Goal: Task Accomplishment & Management: Use online tool/utility

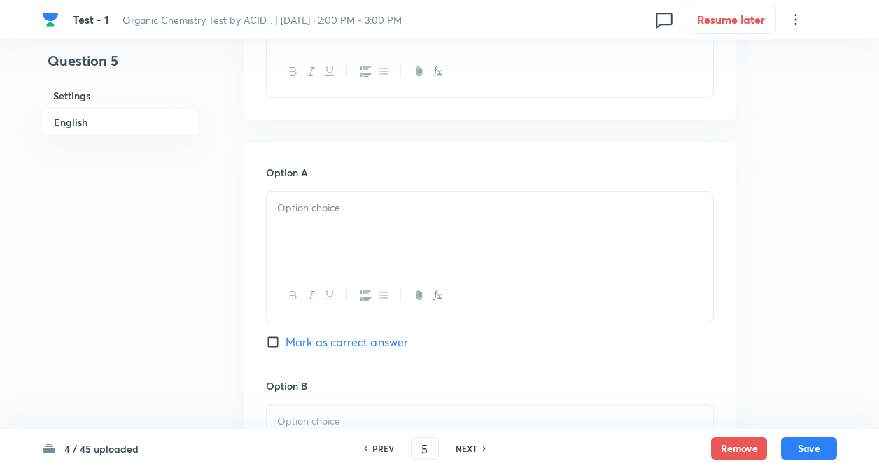
scroll to position [583, 0]
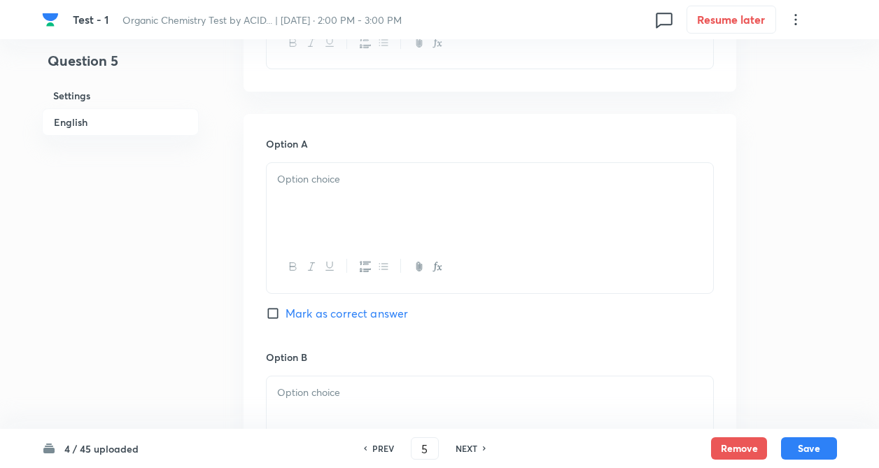
click at [243, 220] on div "Question 5 Settings English Settings Type Single choice correct 4 options + 4 m…" at bounding box center [439, 373] width 795 height 1778
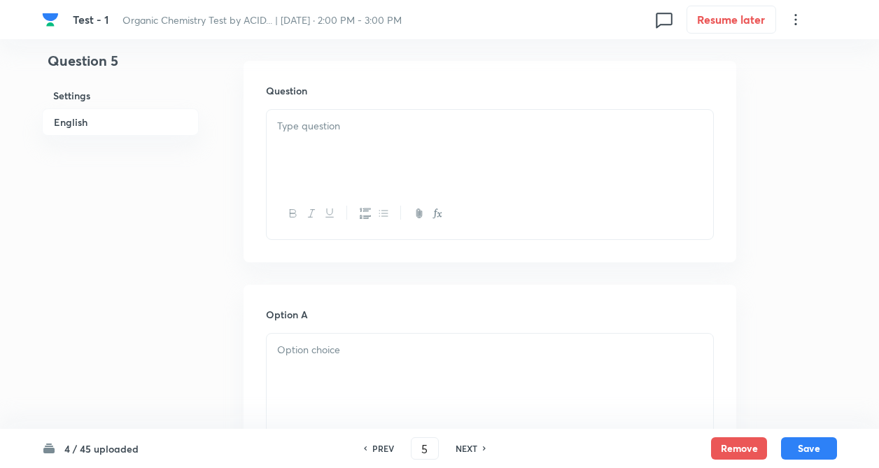
scroll to position [387, 0]
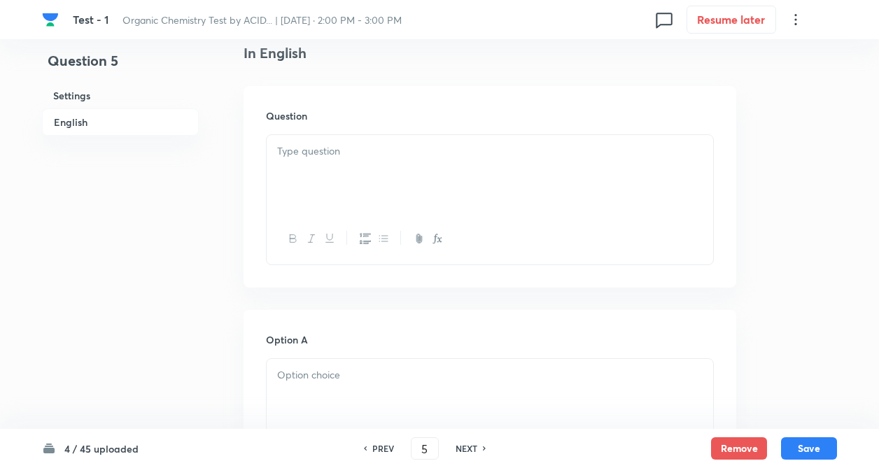
click at [297, 146] on p at bounding box center [489, 151] width 425 height 16
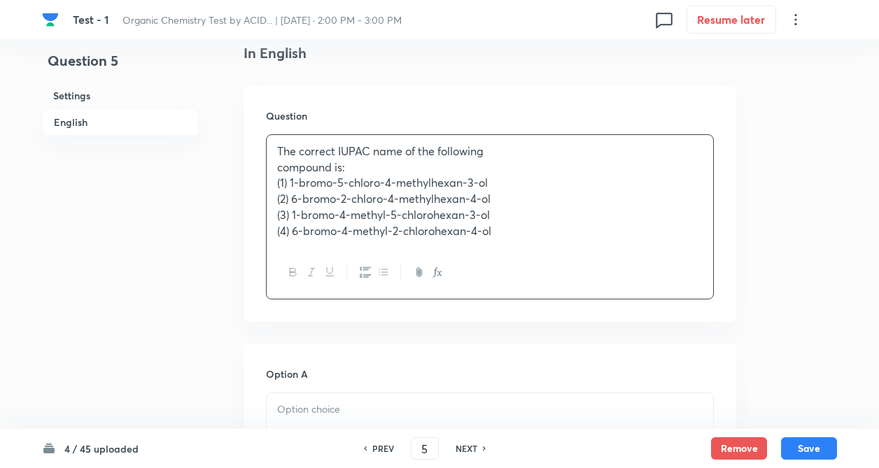
drag, startPoint x: 320, startPoint y: 180, endPoint x: 313, endPoint y: 167, distance: 15.0
click at [318, 178] on div "The correct IUPAC name of the following compound is: (1) 1-bromo-5-chloro-4-met…" at bounding box center [490, 191] width 446 height 112
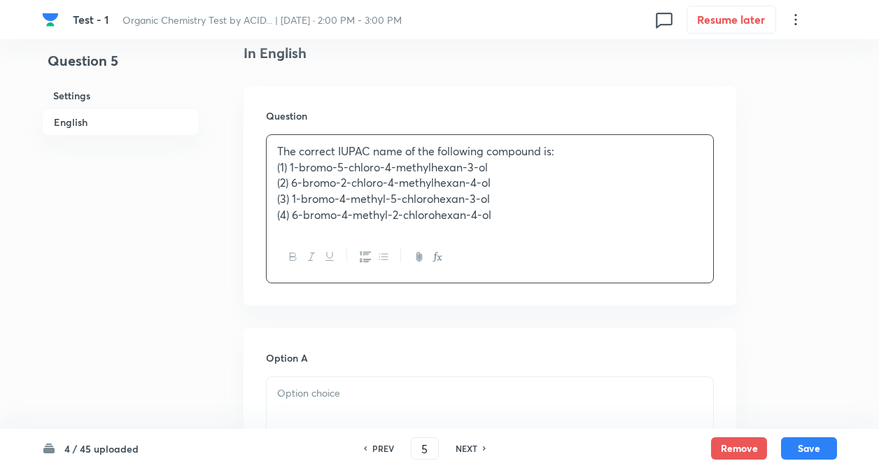
drag, startPoint x: 274, startPoint y: 171, endPoint x: 302, endPoint y: 177, distance: 28.0
click at [274, 174] on div "The correct IUPAC name of the following compound is: (1) 1-bromo-5-chloro-4-met…" at bounding box center [490, 183] width 446 height 97
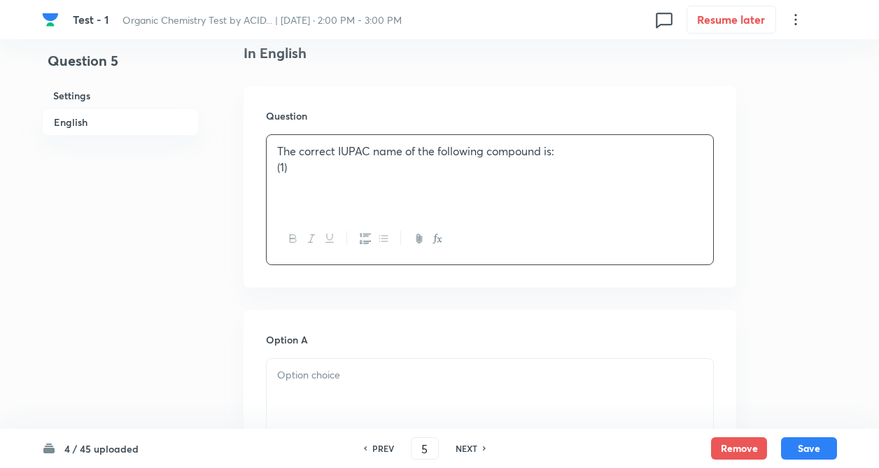
drag, startPoint x: 289, startPoint y: 169, endPoint x: 503, endPoint y: 225, distance: 221.3
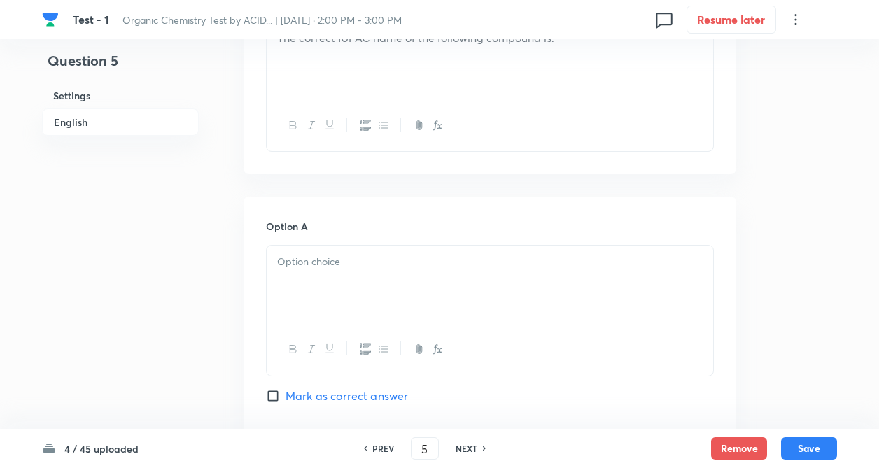
scroll to position [555, 0]
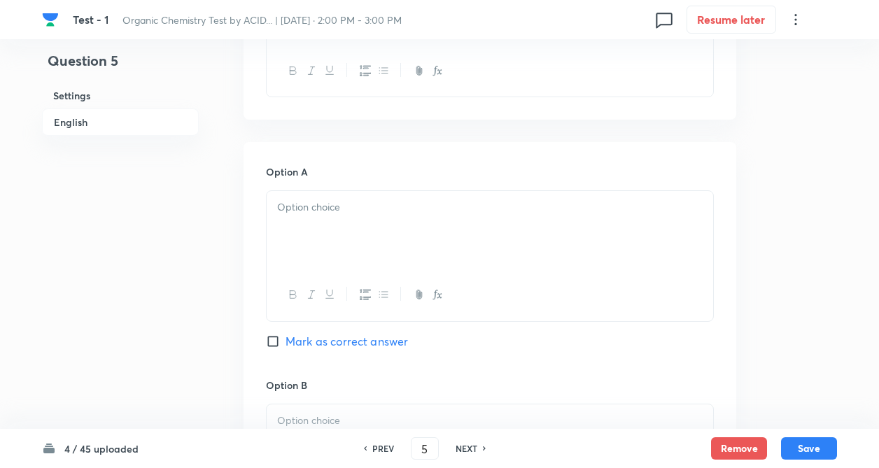
click at [324, 227] on div at bounding box center [490, 230] width 446 height 78
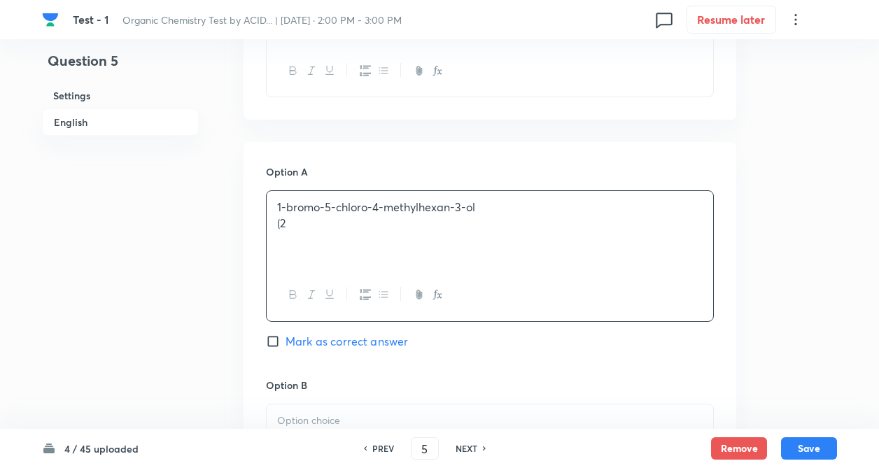
drag, startPoint x: 291, startPoint y: 220, endPoint x: 493, endPoint y: 274, distance: 208.6
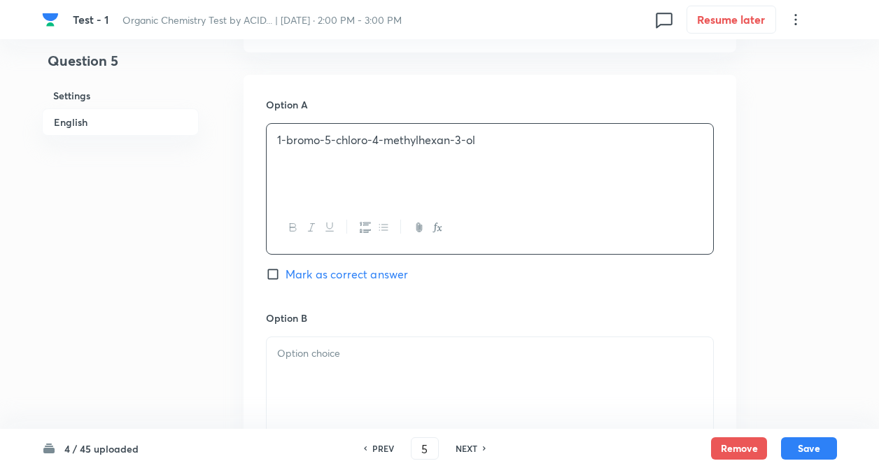
drag, startPoint x: 239, startPoint y: 307, endPoint x: 303, endPoint y: 255, distance: 82.6
click at [239, 306] on div "Question 5 Settings English Settings Type Single choice correct 4 options + 4 m…" at bounding box center [439, 334] width 795 height 1778
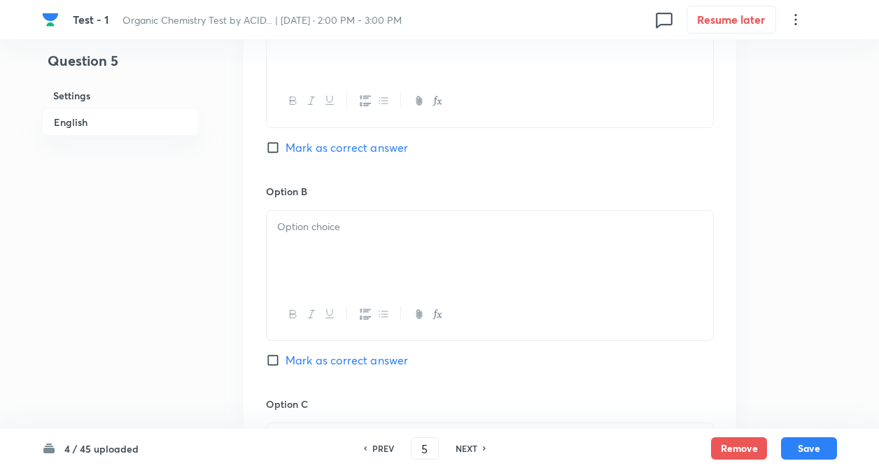
scroll to position [751, 0]
click at [324, 209] on div at bounding box center [490, 247] width 446 height 78
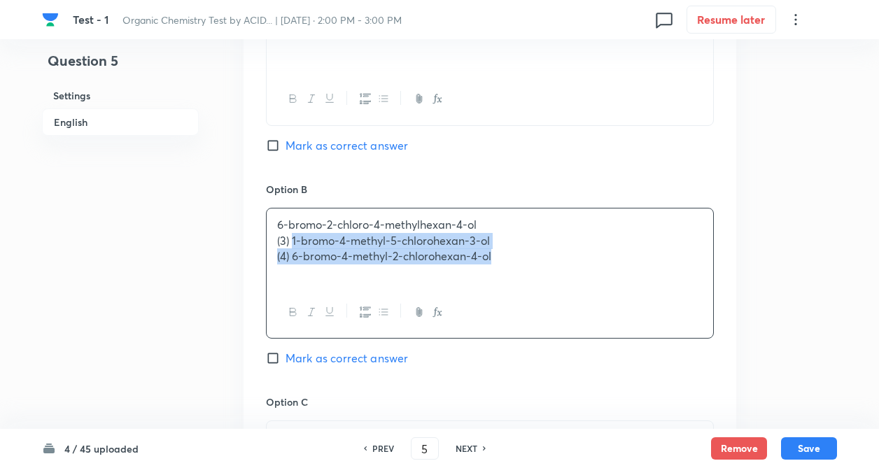
drag, startPoint x: 292, startPoint y: 240, endPoint x: 516, endPoint y: 263, distance: 225.8
click at [516, 263] on div "6-bromo-2-chloro-4-methylhexan-4-ol (3) 1-bromo-4-methyl-5-chlorohexan-3-ol (4)…" at bounding box center [490, 247] width 446 height 78
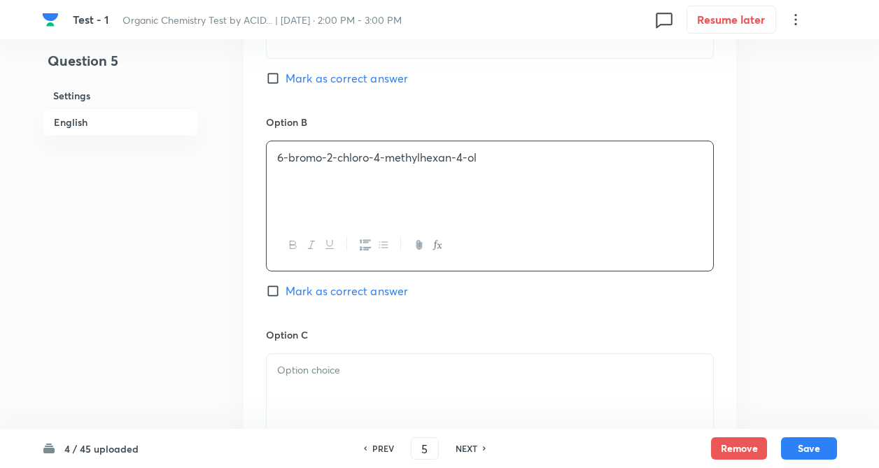
drag, startPoint x: 189, startPoint y: 312, endPoint x: 376, endPoint y: 220, distance: 208.1
click at [189, 311] on div "Question 5 Settings English" at bounding box center [120, 138] width 157 height 1778
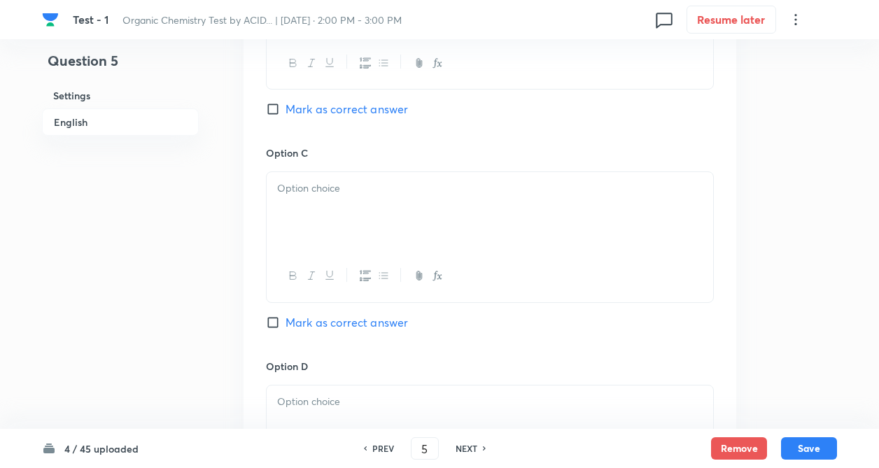
scroll to position [1003, 0]
click at [376, 219] on div at bounding box center [490, 208] width 446 height 78
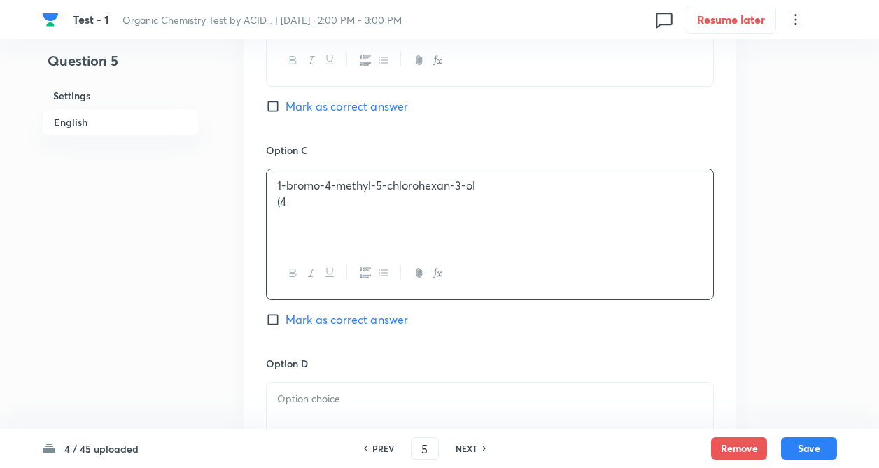
drag, startPoint x: 292, startPoint y: 199, endPoint x: 583, endPoint y: 208, distance: 291.2
click at [583, 208] on p "(4" at bounding box center [489, 202] width 425 height 16
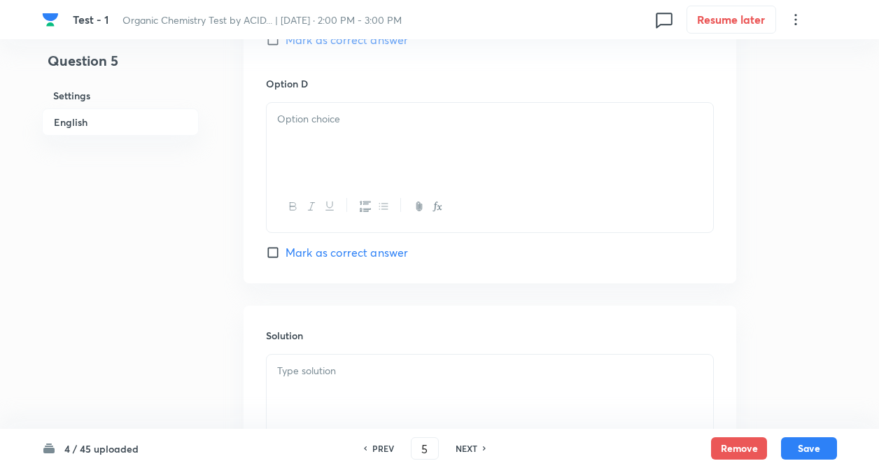
click at [334, 154] on div at bounding box center [490, 142] width 446 height 78
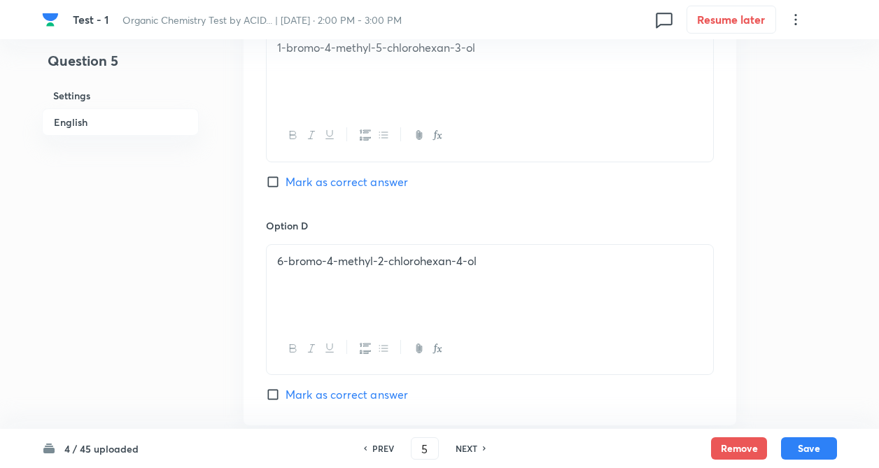
scroll to position [1142, 0]
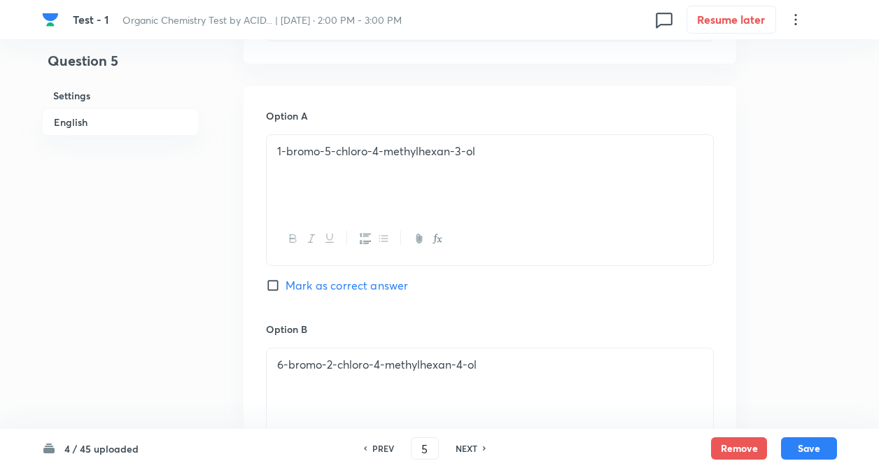
click at [225, 229] on div "Question 5 Settings English Settings Type Single choice correct 4 options + 4 m…" at bounding box center [439, 345] width 795 height 1778
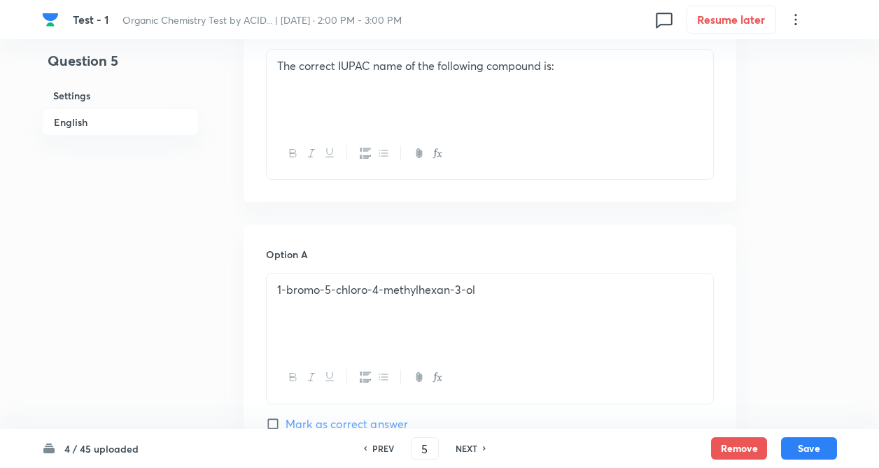
scroll to position [471, 0]
drag, startPoint x: 311, startPoint y: 97, endPoint x: 301, endPoint y: 99, distance: 10.0
click at [309, 97] on div "The correct IUPAC name of the following compound is:" at bounding box center [490, 90] width 446 height 78
drag, startPoint x: 601, startPoint y: 1, endPoint x: 565, endPoint y: 178, distance: 181.2
